Goal: Transaction & Acquisition: Purchase product/service

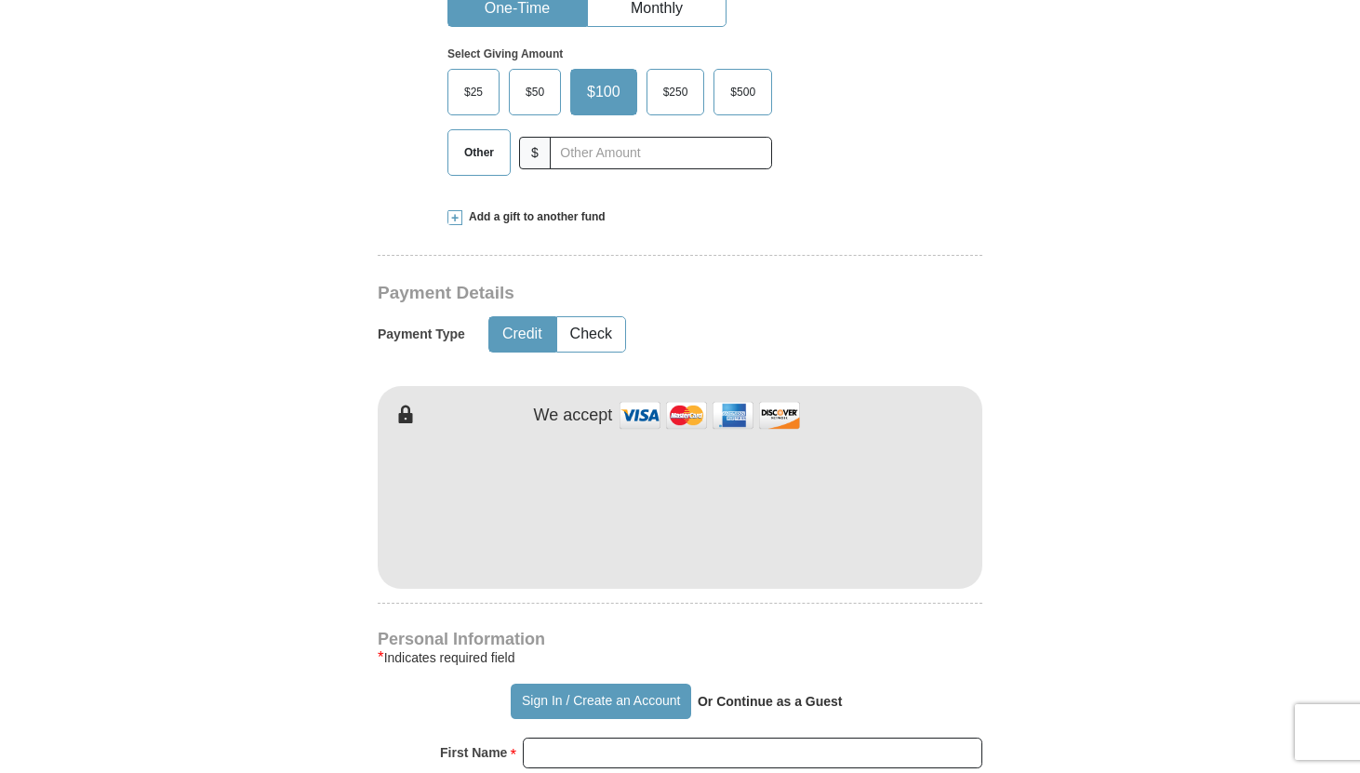
scroll to position [606, 0]
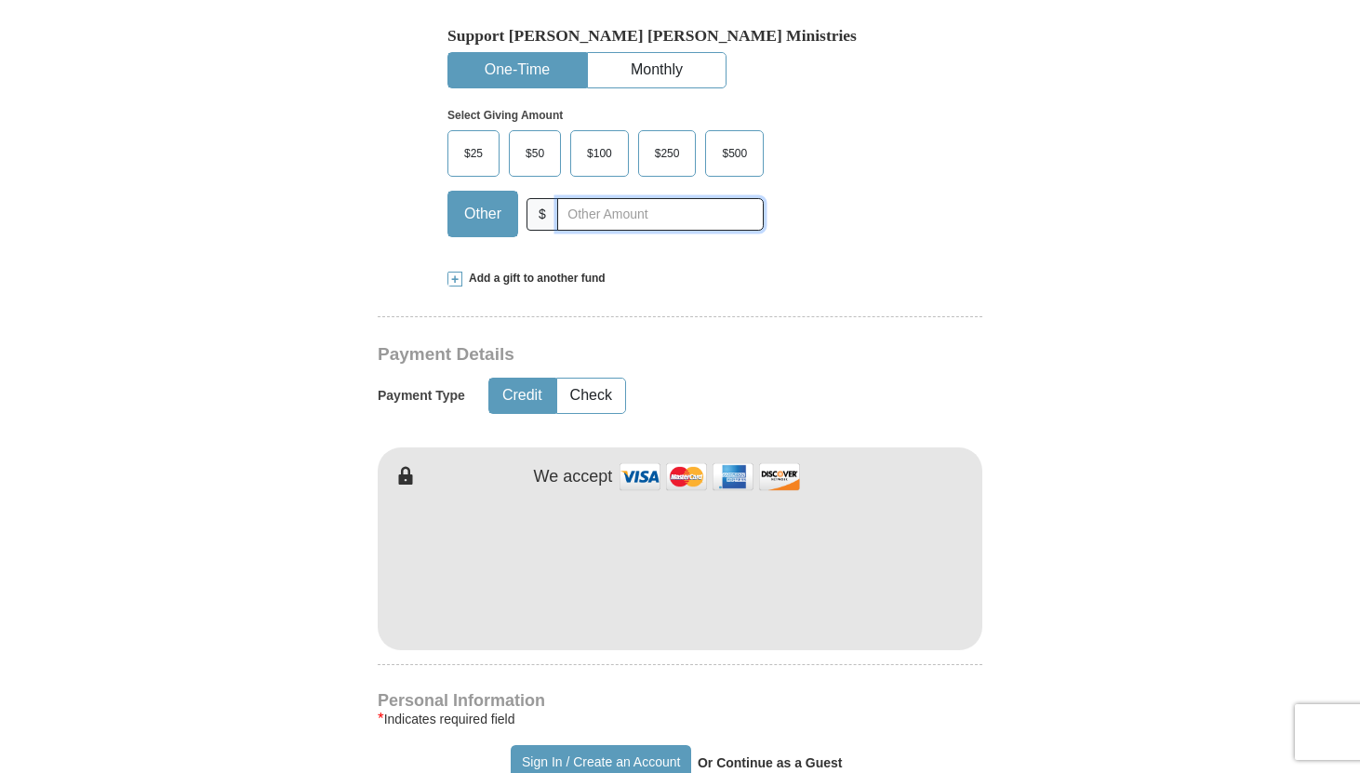
click at [584, 212] on input "text" at bounding box center [660, 214] width 207 height 33
type input "10.00"
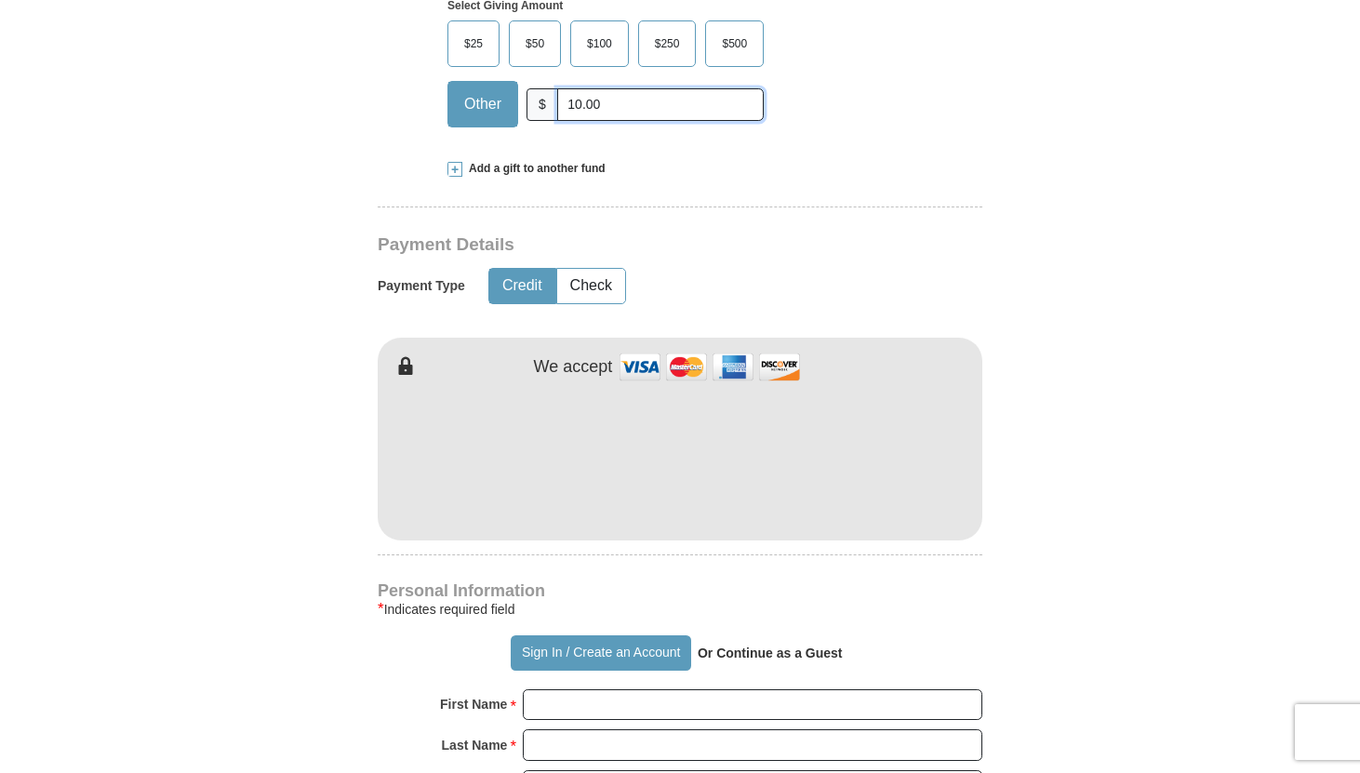
scroll to position [716, 0]
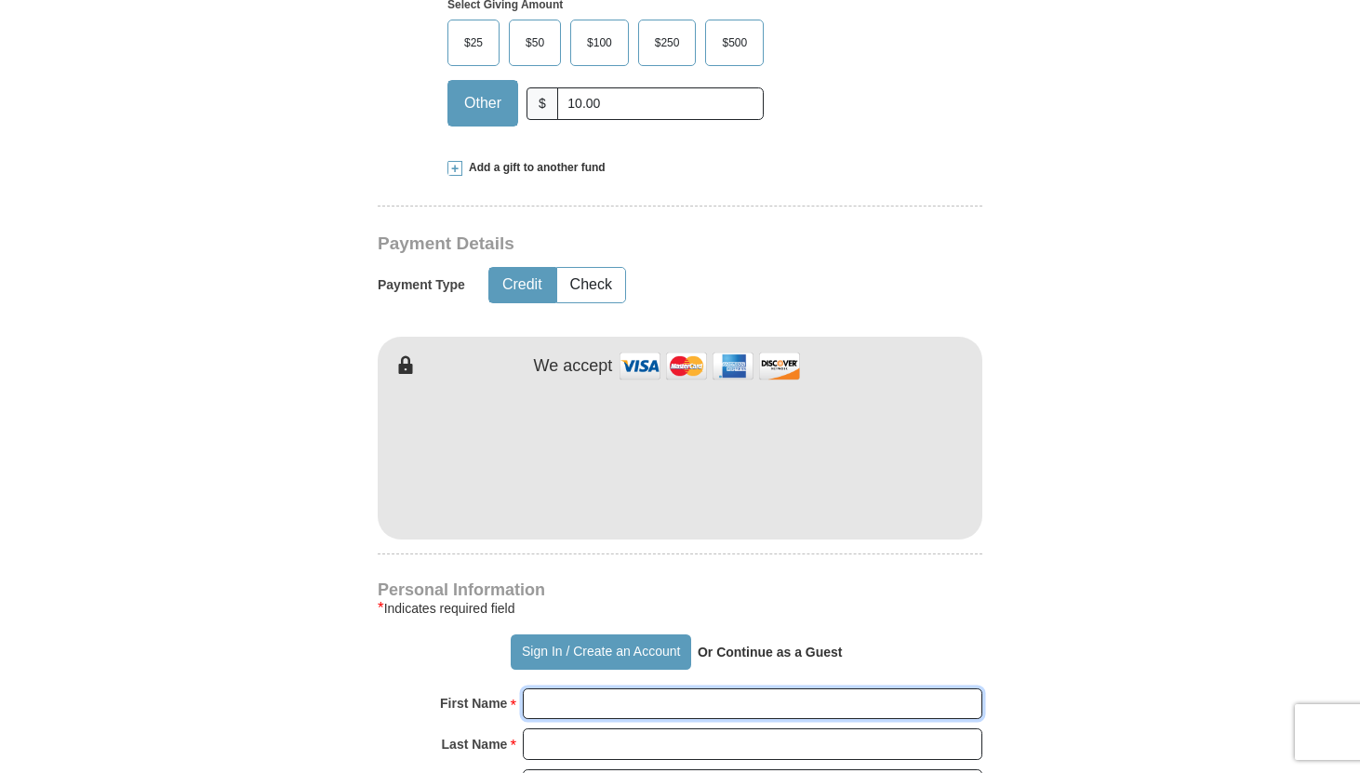
type input "[PERSON_NAME]"
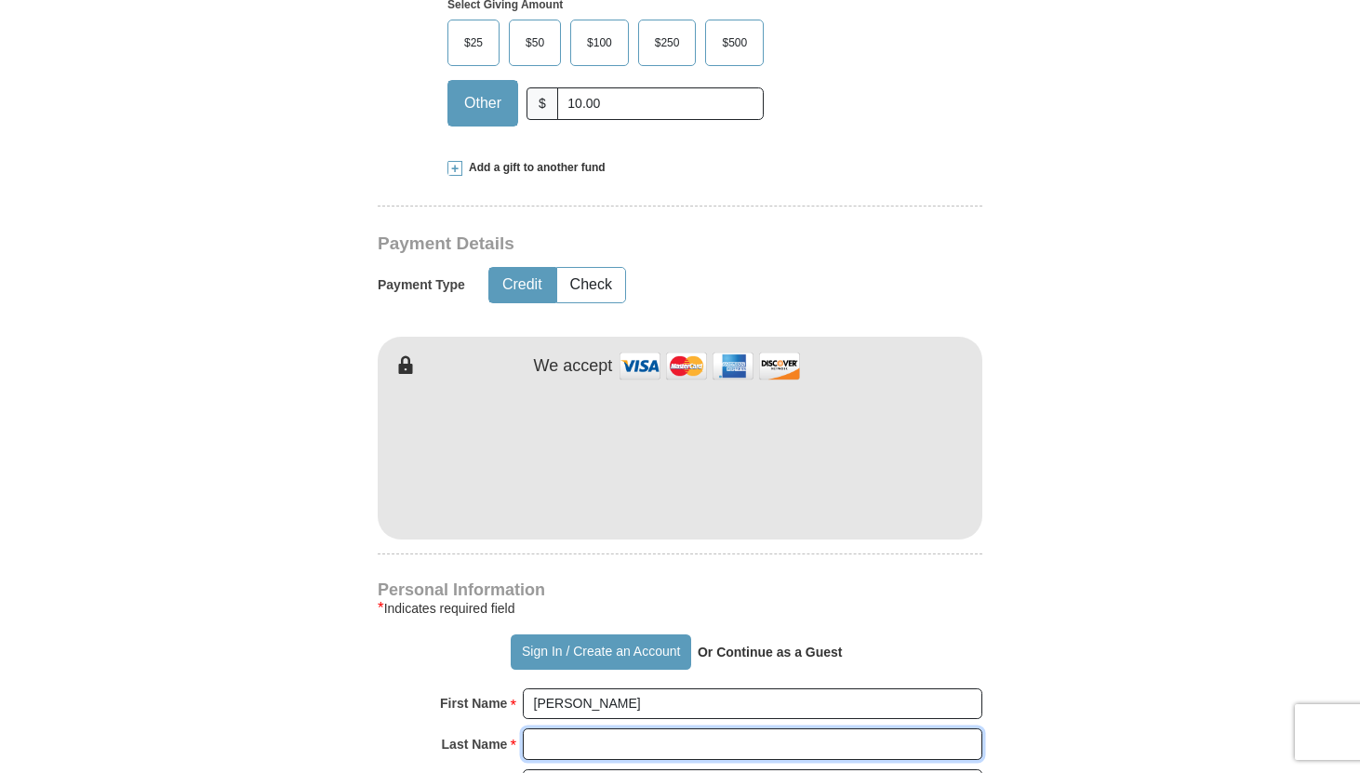
type input "Rose"
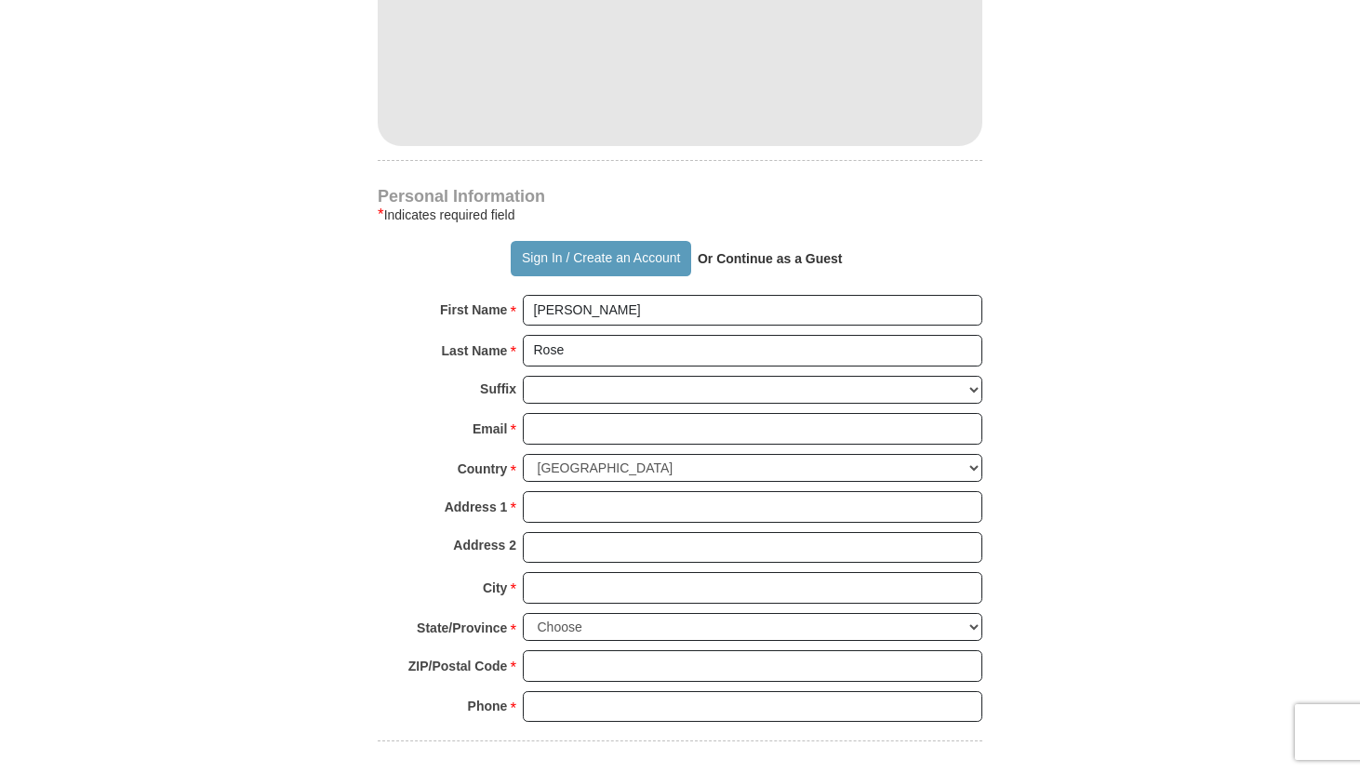
scroll to position [1116, 0]
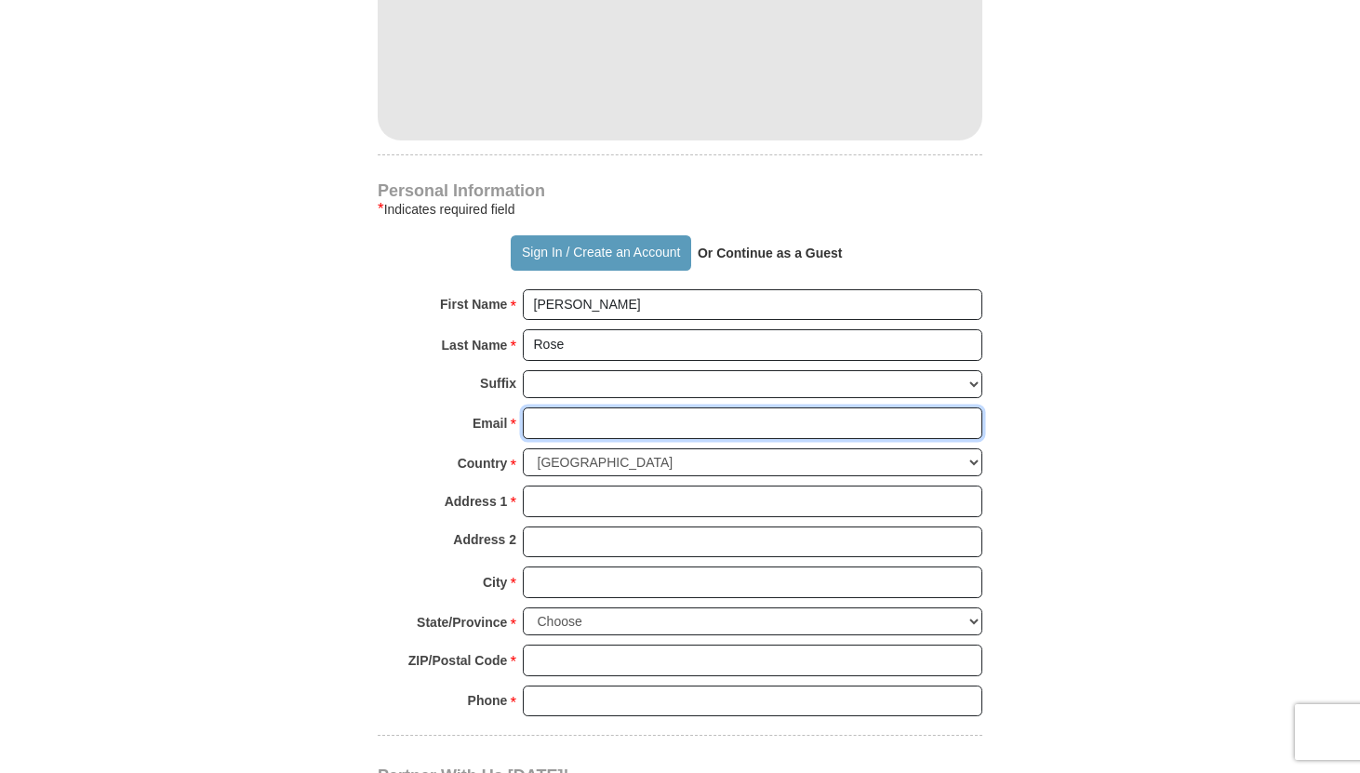
click at [569, 424] on input "Email *" at bounding box center [753, 424] width 460 height 32
type input "[EMAIL_ADDRESS][DOMAIN_NAME]"
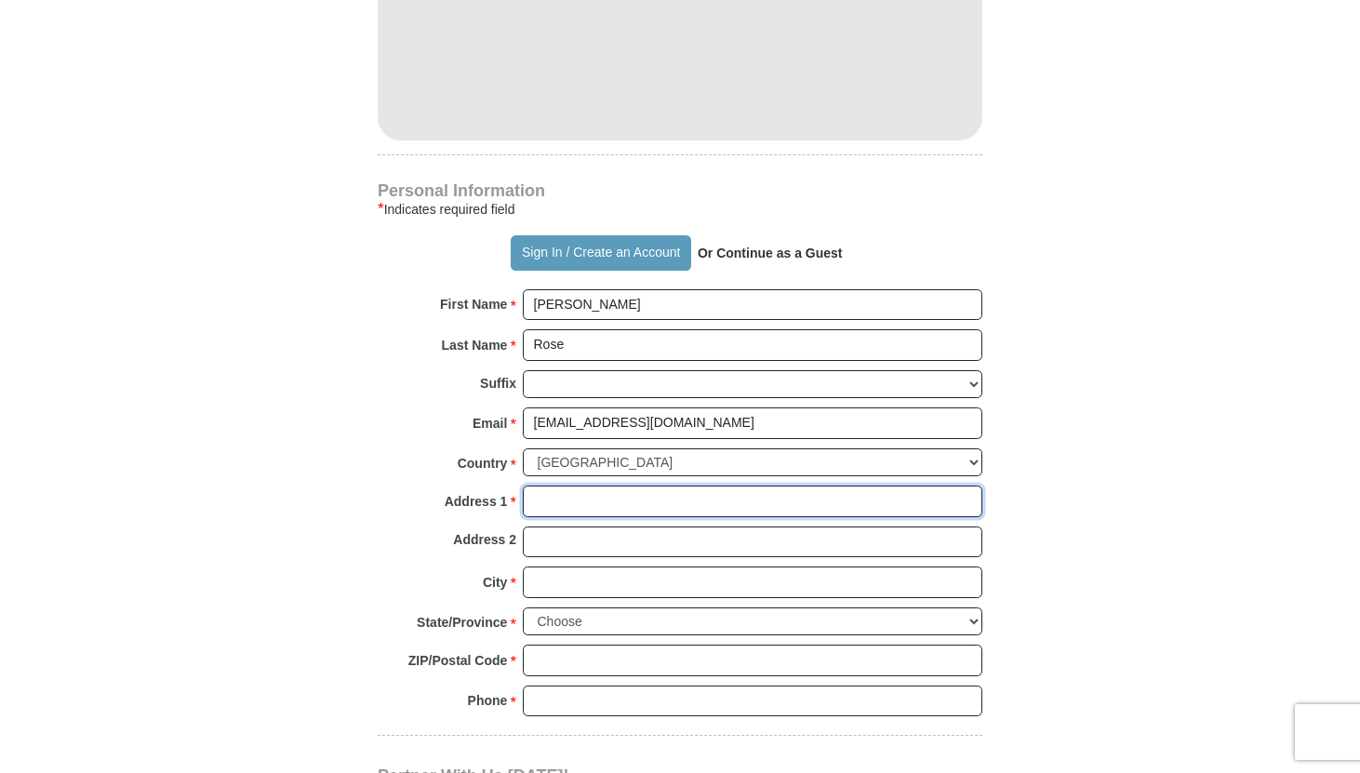
click at [584, 497] on input "Address 1 *" at bounding box center [753, 502] width 460 height 32
type input "[STREET_ADDRESS]"
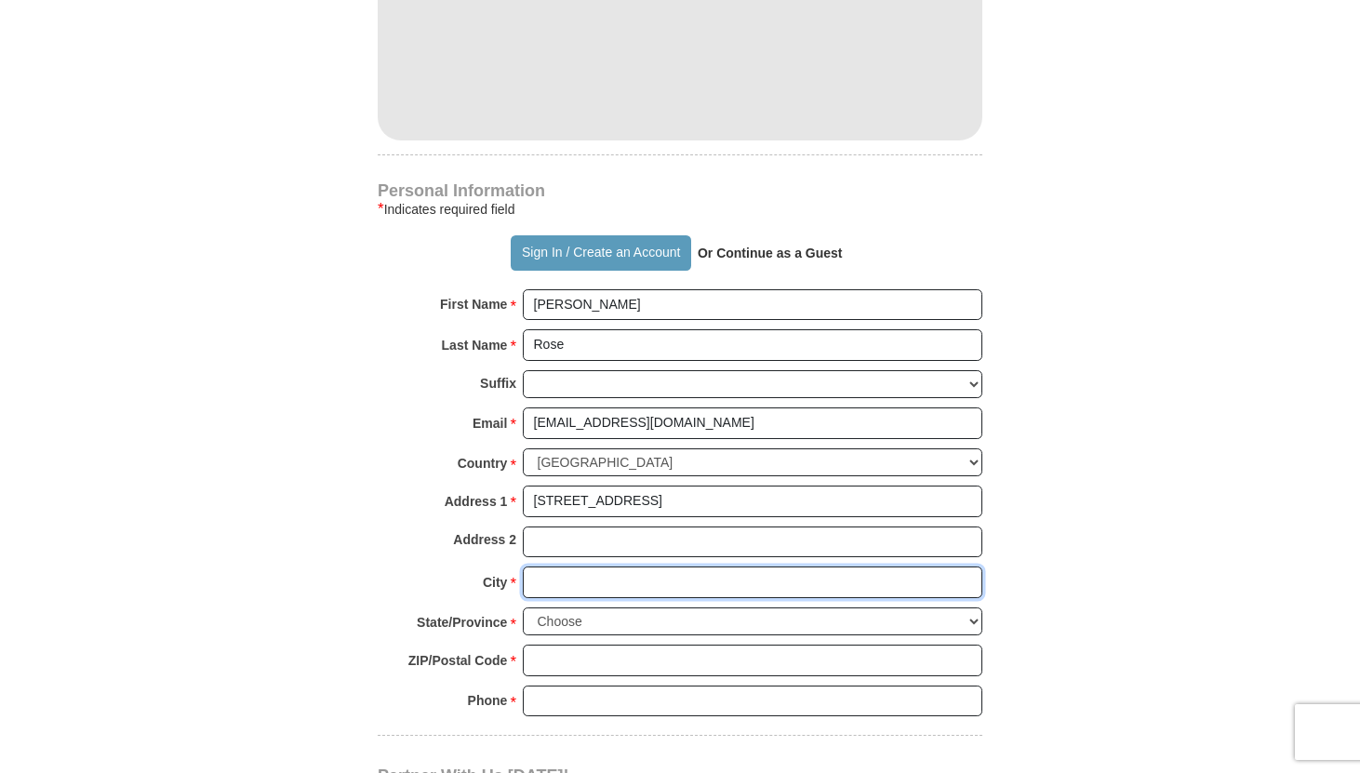
type input "[GEOGRAPHIC_DATA]"
select select "WA"
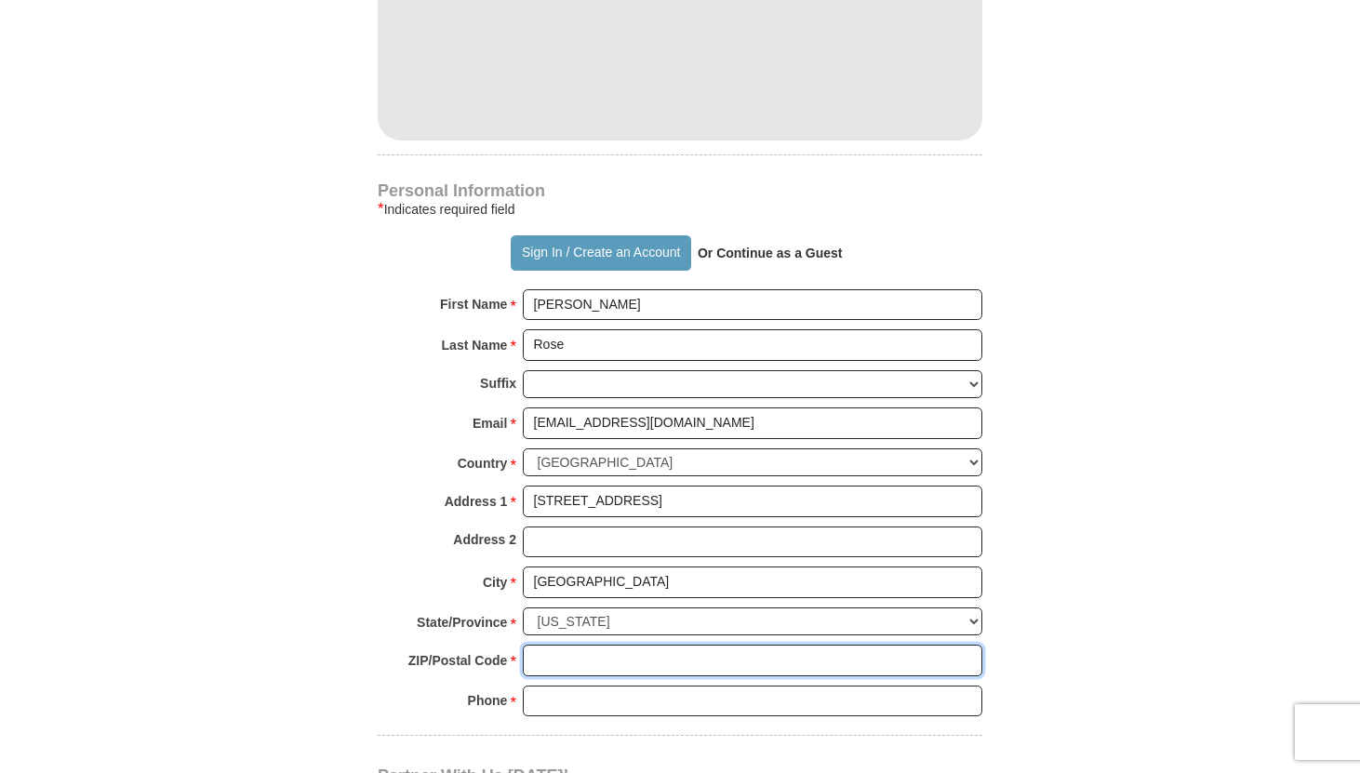
type input "98072"
type input "4254179825"
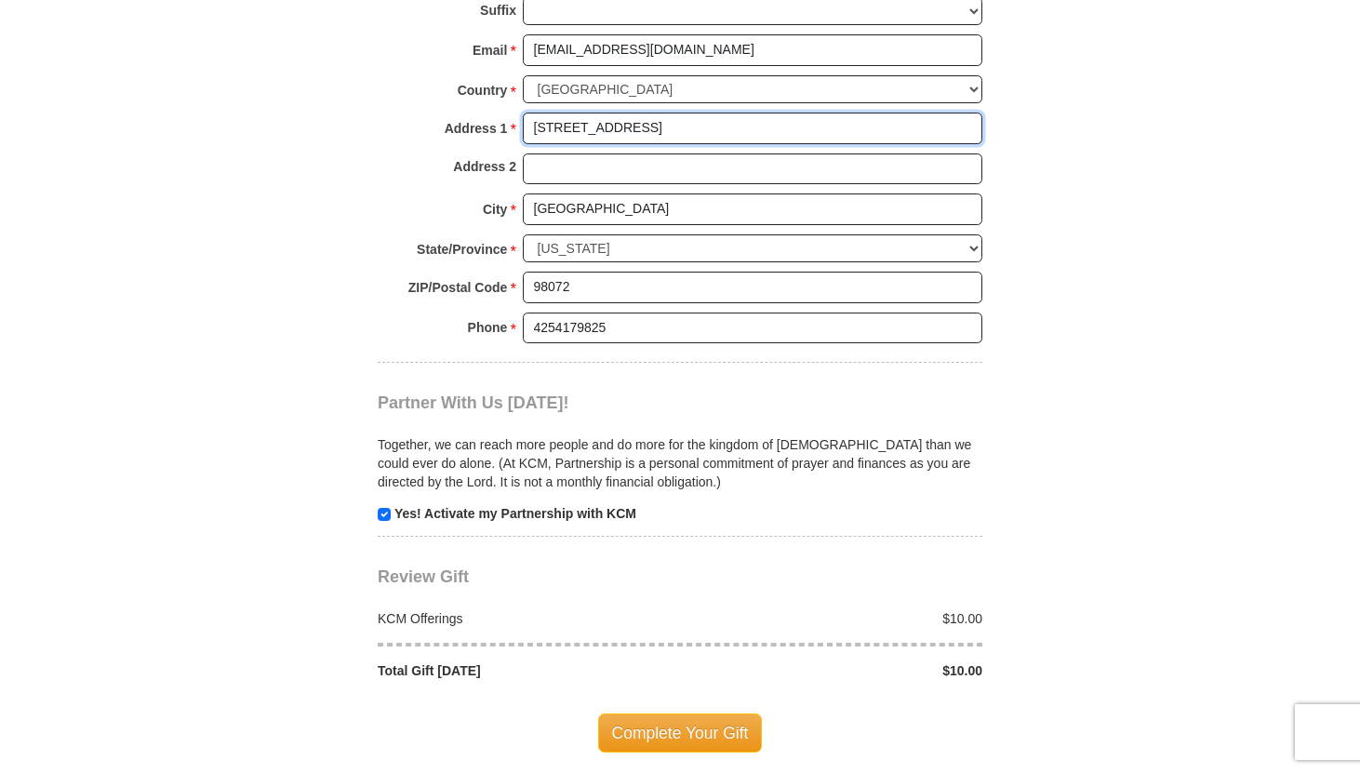
scroll to position [1498, 0]
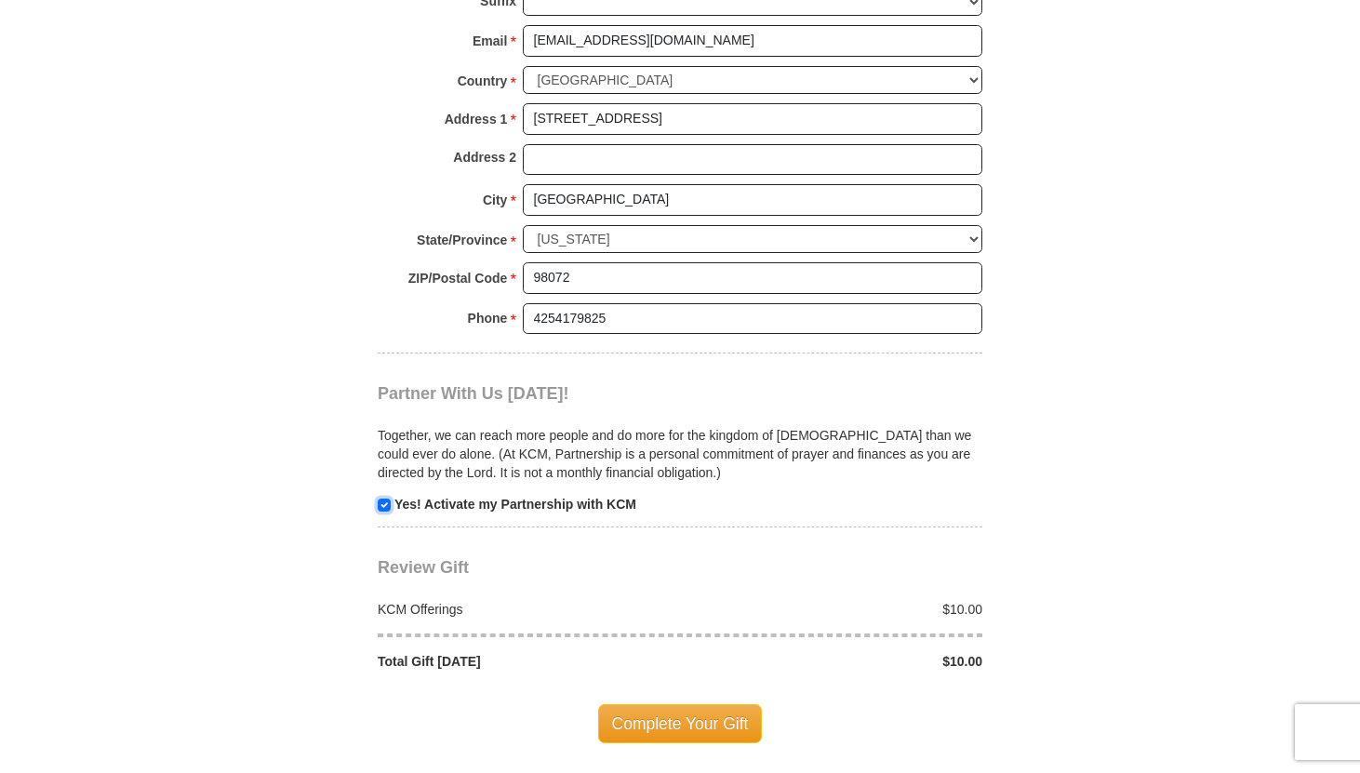
click at [383, 503] on input "checkbox" at bounding box center [384, 505] width 13 height 13
checkbox input "false"
click at [663, 724] on span "Complete Your Gift" at bounding box center [680, 723] width 165 height 39
